Goal: Information Seeking & Learning: Learn about a topic

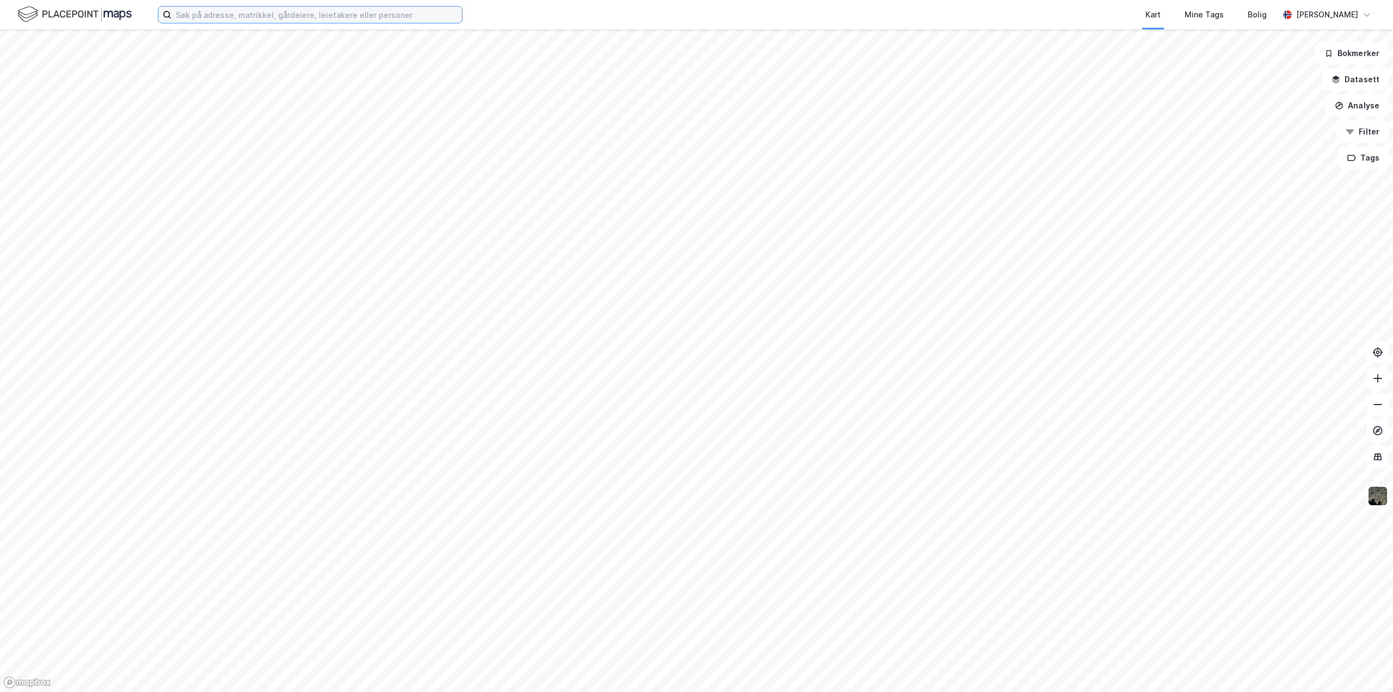
click at [360, 11] on input at bounding box center [316, 15] width 291 height 16
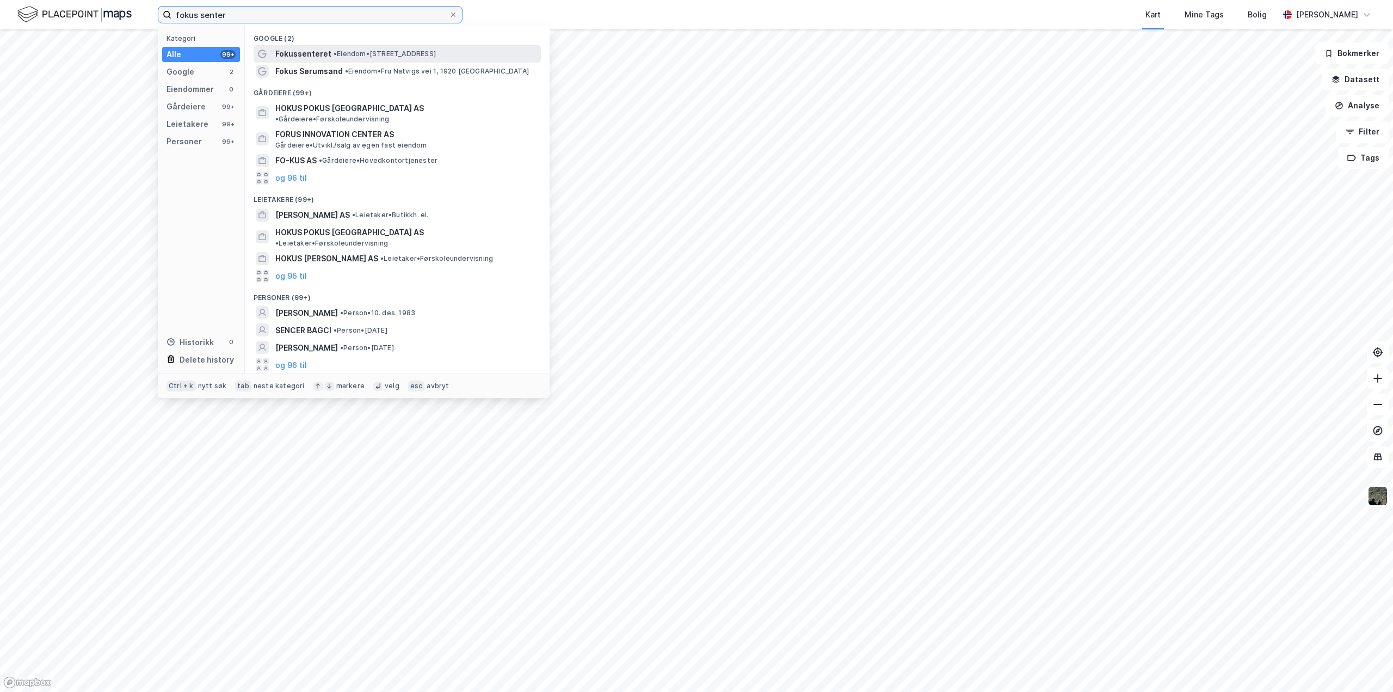
type input "fokus senter"
click at [336, 56] on span "•" at bounding box center [335, 54] width 3 height 8
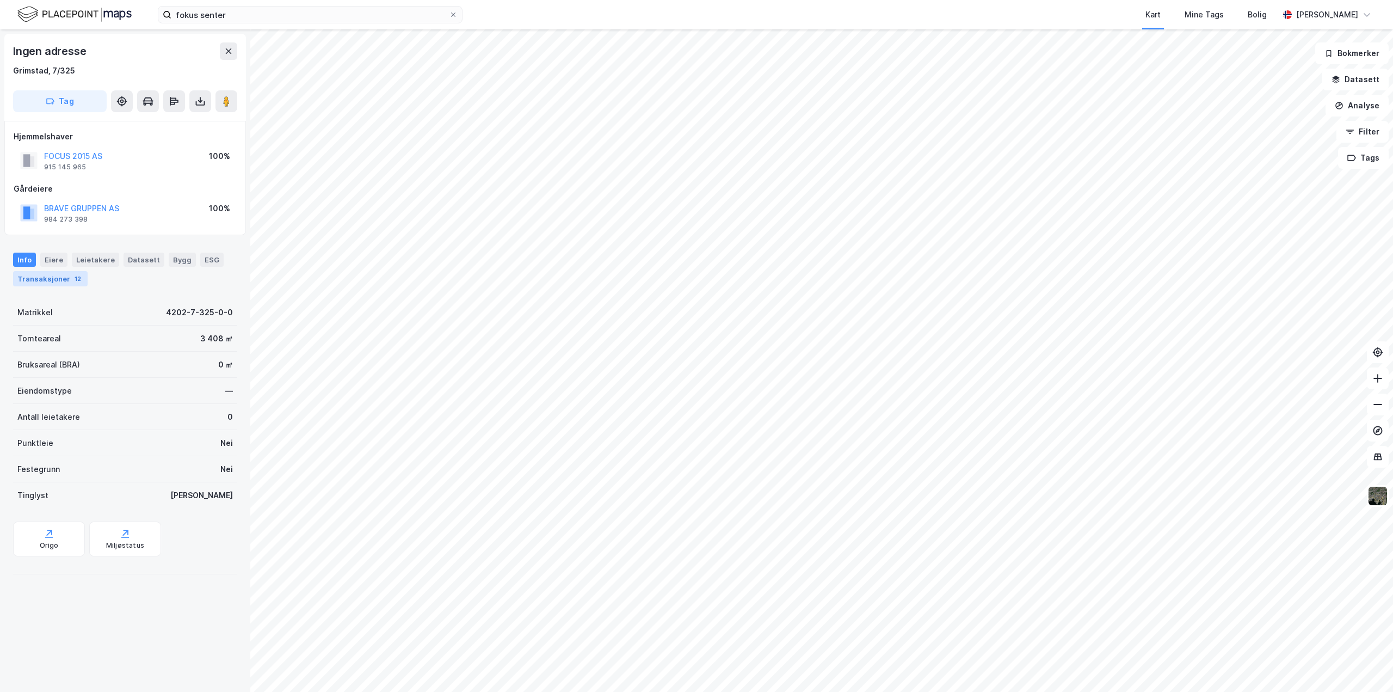
click at [64, 275] on div "Transaksjoner 12" at bounding box center [50, 278] width 75 height 15
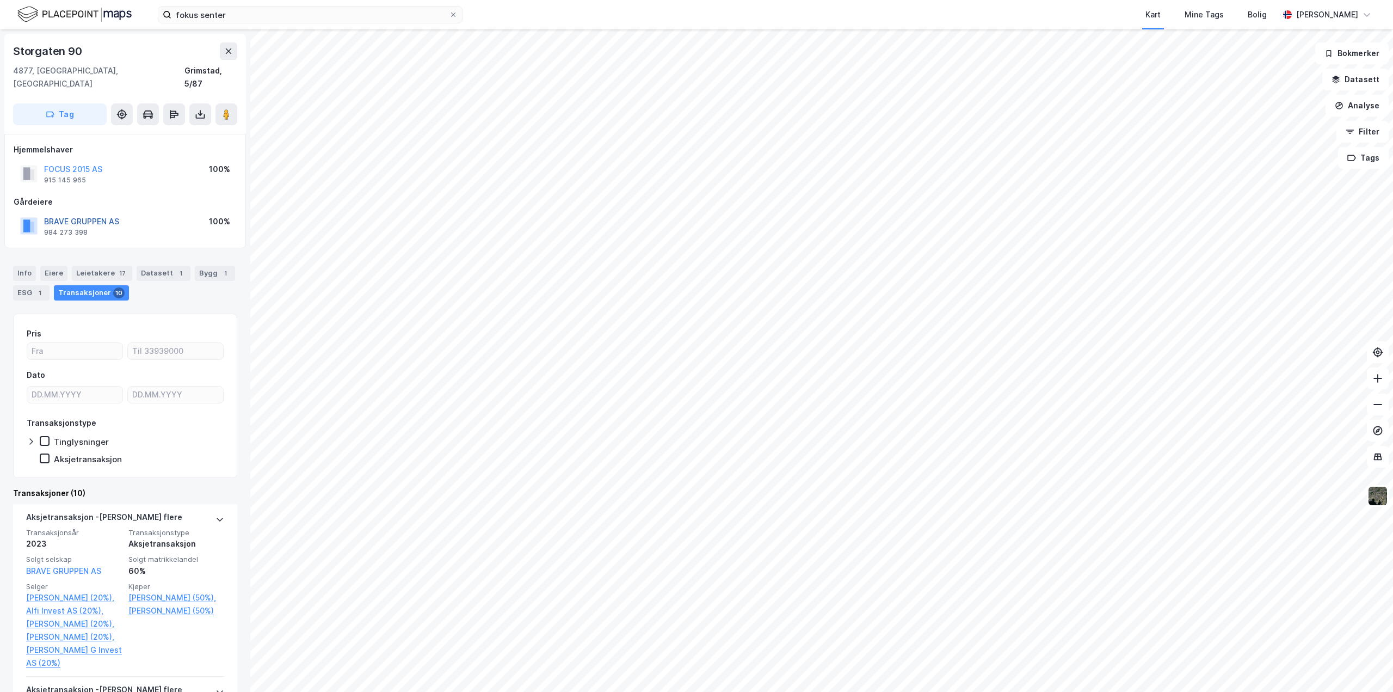
click at [0, 0] on button "BRAVE GRUPPEN AS" at bounding box center [0, 0] width 0 height 0
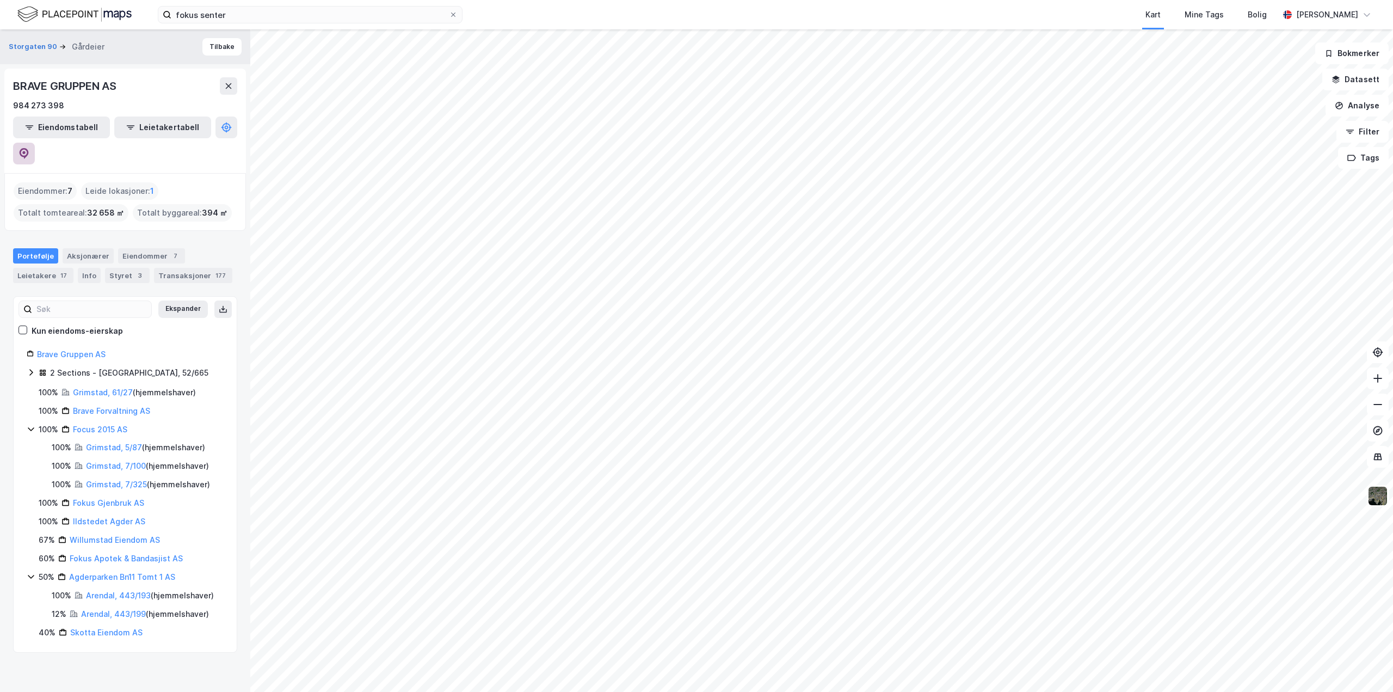
click at [29, 148] on icon at bounding box center [24, 153] width 11 height 11
